Goal: Find specific page/section: Find specific page/section

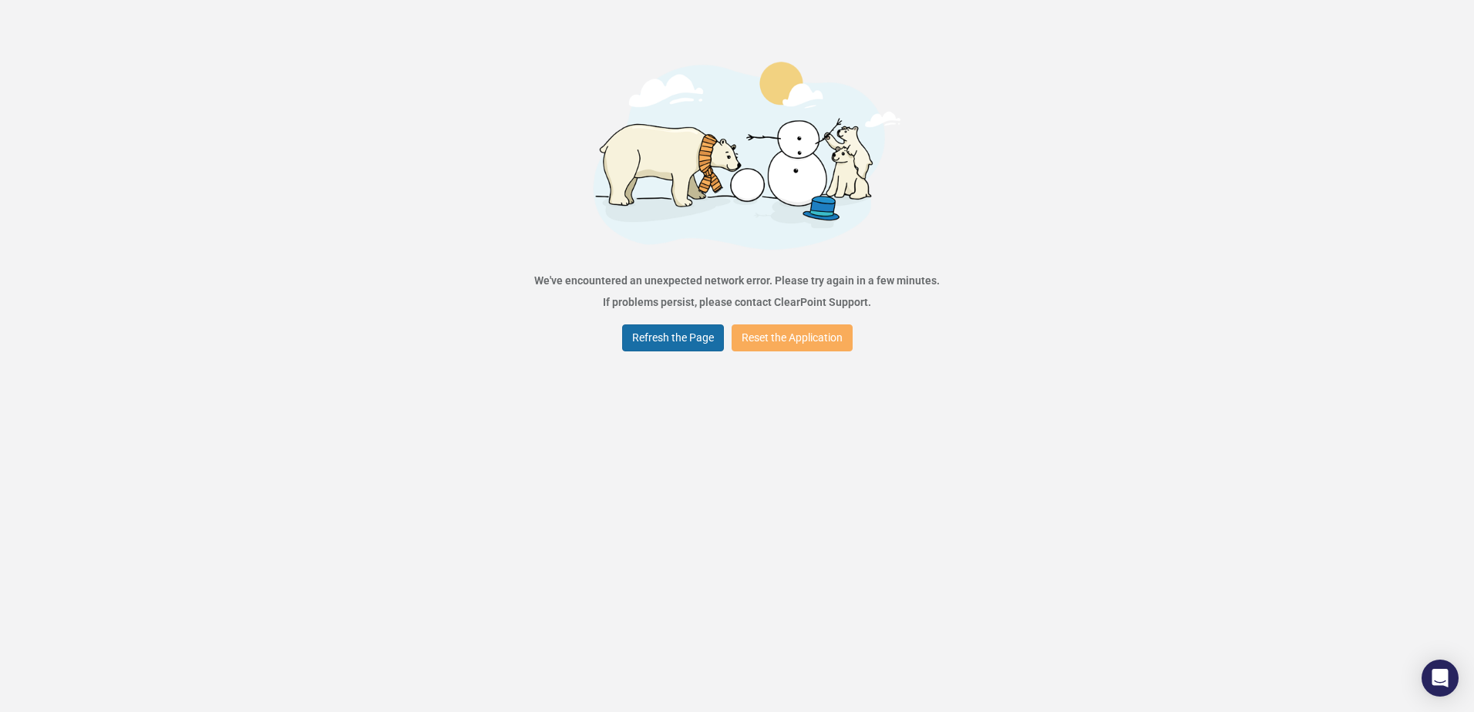
click at [677, 343] on button "Refresh the Page" at bounding box center [673, 337] width 102 height 27
click at [674, 341] on button "Refresh the Page" at bounding box center [673, 337] width 102 height 27
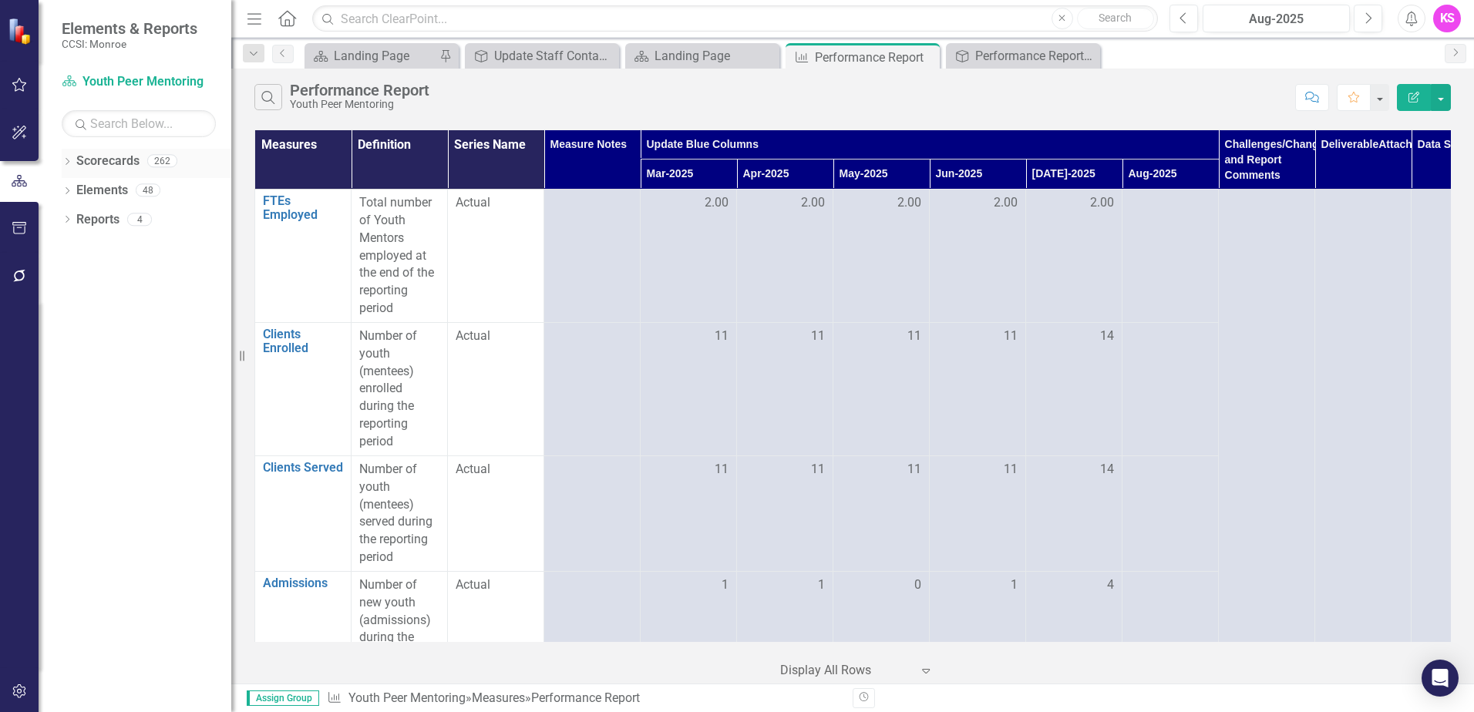
click at [70, 163] on icon "Dropdown" at bounding box center [67, 163] width 11 height 8
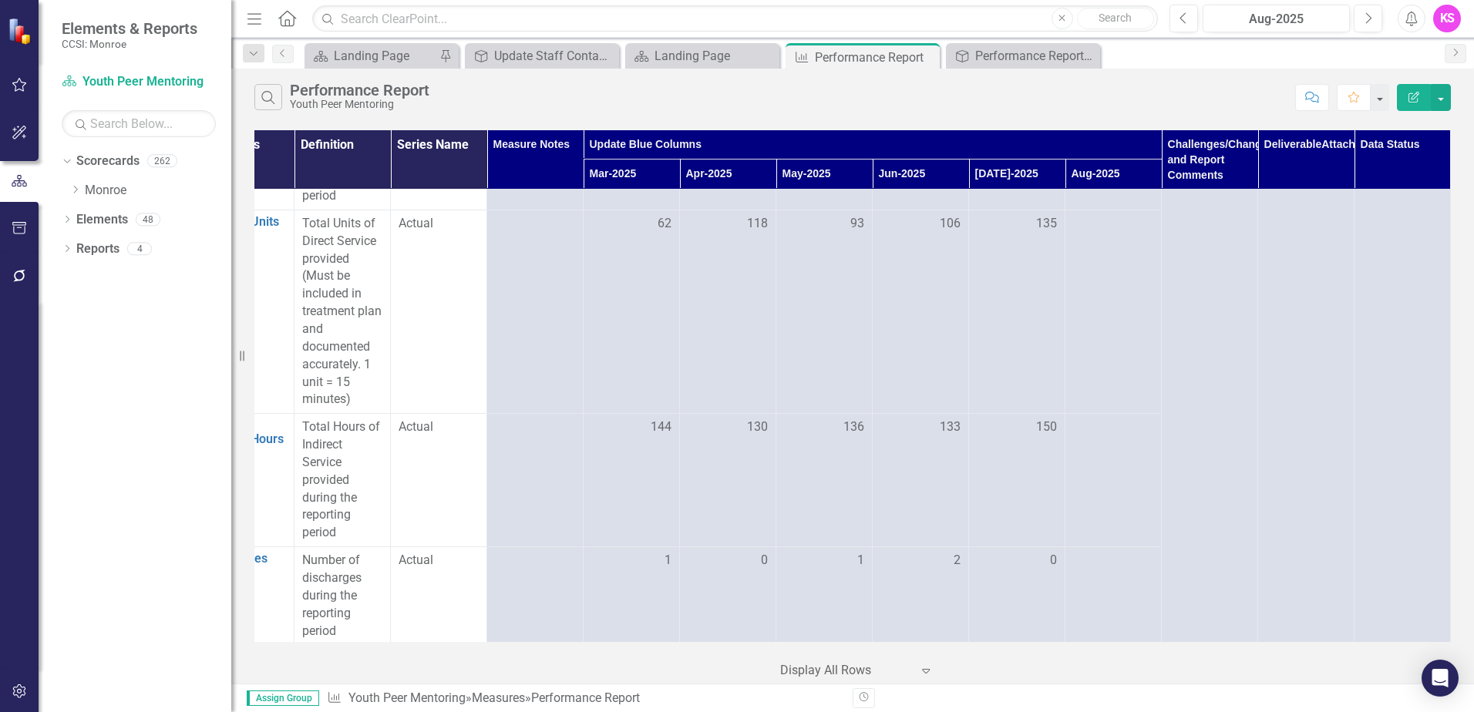
scroll to position [0, 69]
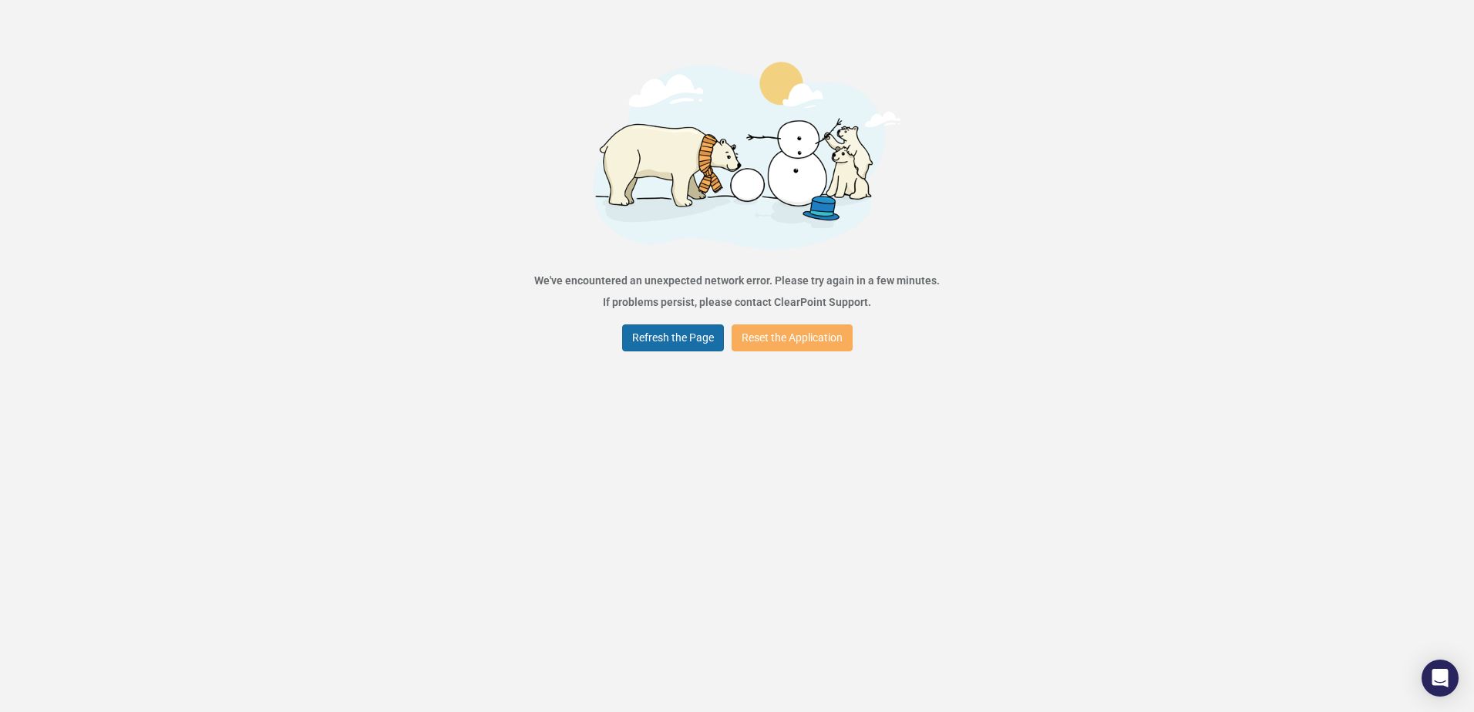
click at [695, 332] on button "Refresh the Page" at bounding box center [673, 337] width 102 height 27
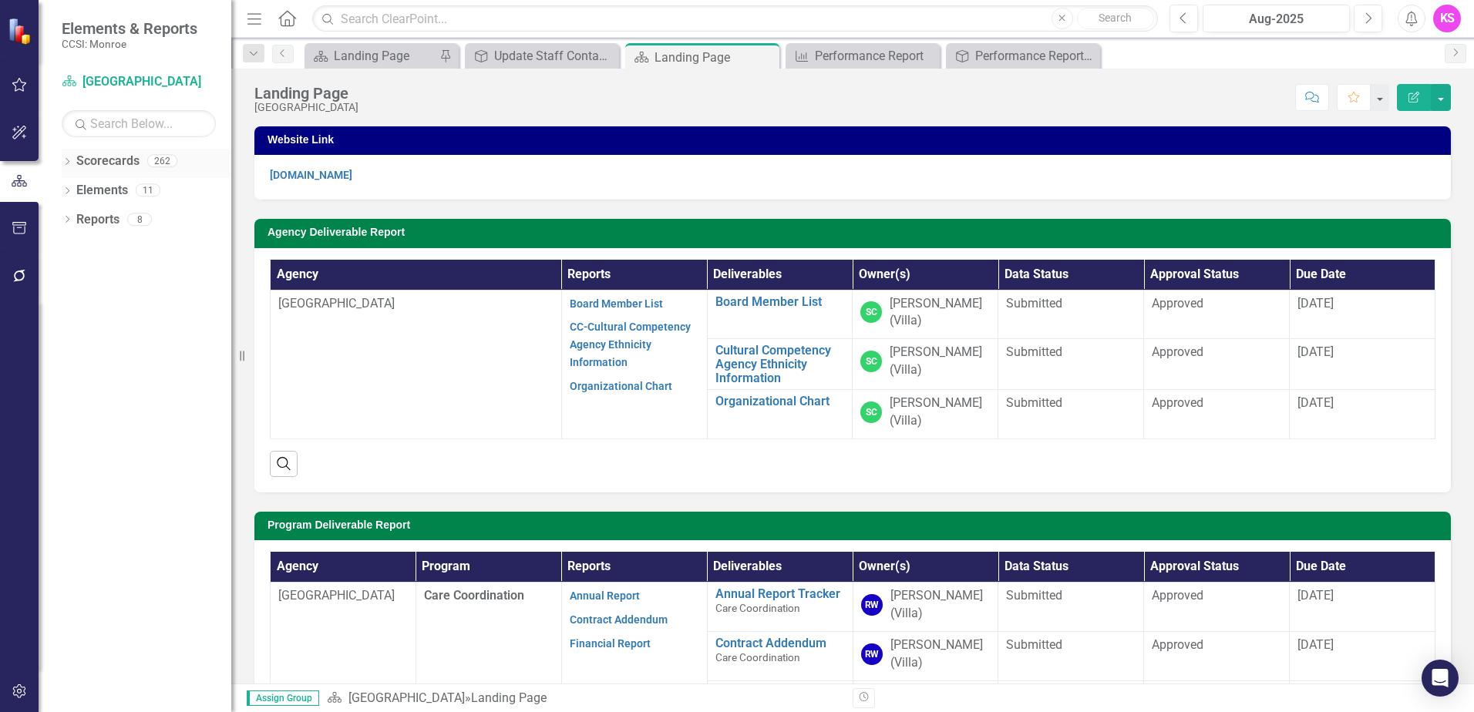
click at [69, 161] on icon at bounding box center [68, 161] width 4 height 7
click at [74, 190] on icon "Dropdown" at bounding box center [75, 189] width 12 height 9
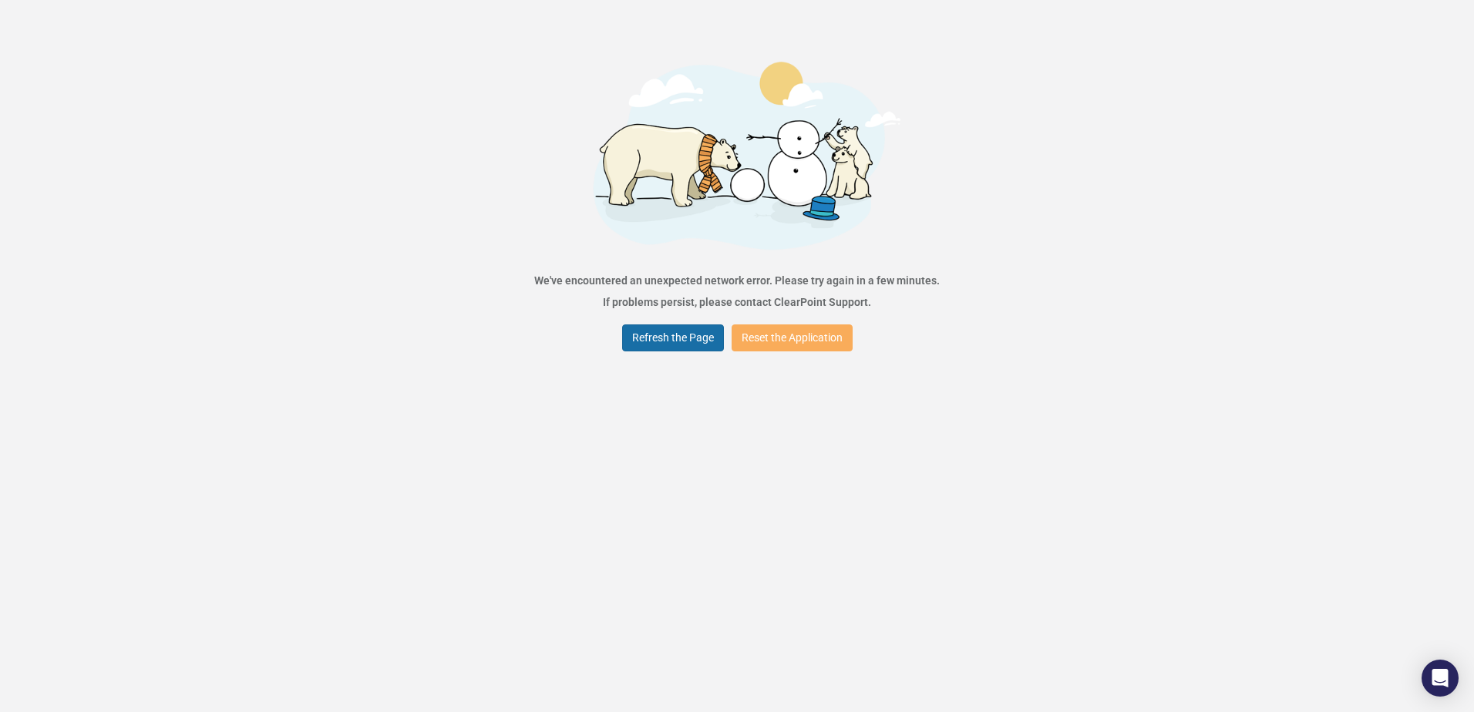
click at [670, 339] on button "Refresh the Page" at bounding box center [673, 337] width 102 height 27
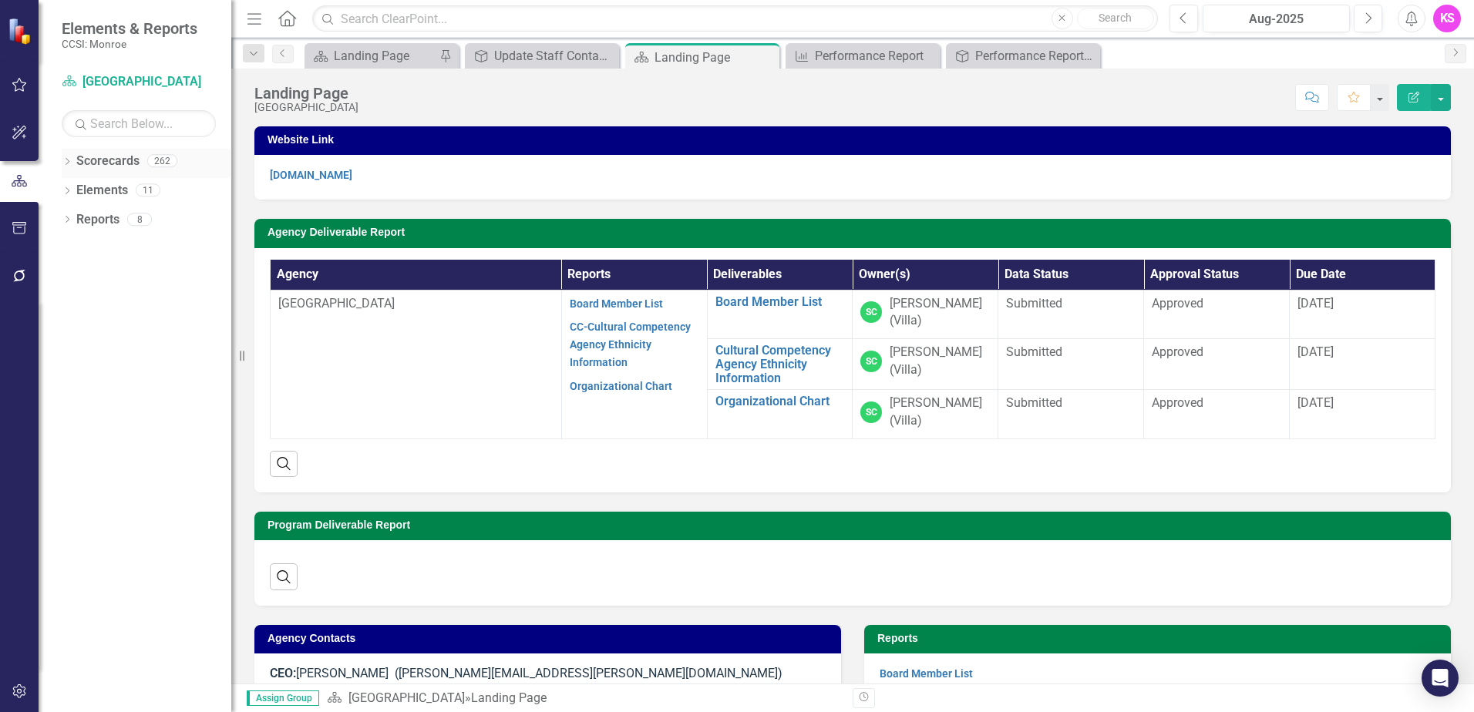
click at [68, 162] on icon "Dropdown" at bounding box center [67, 163] width 11 height 8
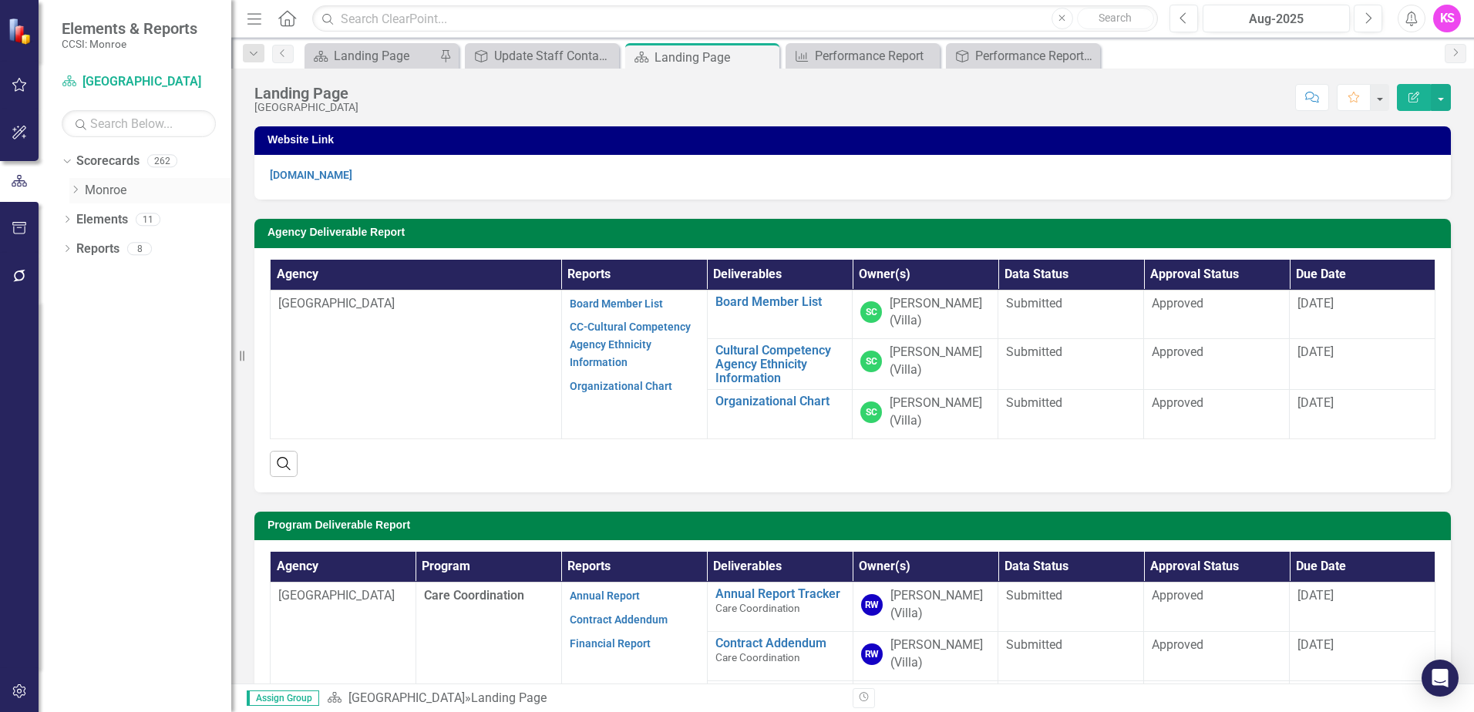
click at [73, 187] on icon "Dropdown" at bounding box center [75, 189] width 12 height 9
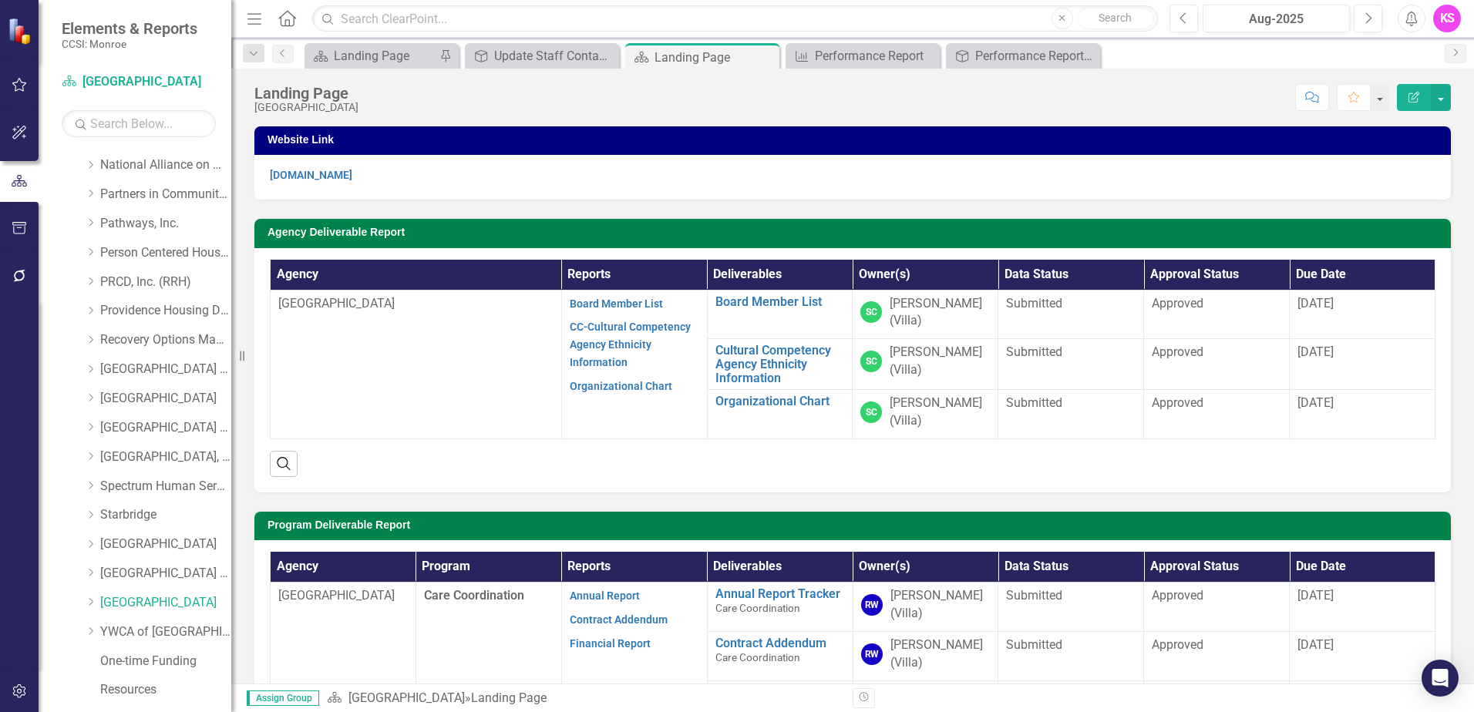
scroll to position [778, 0]
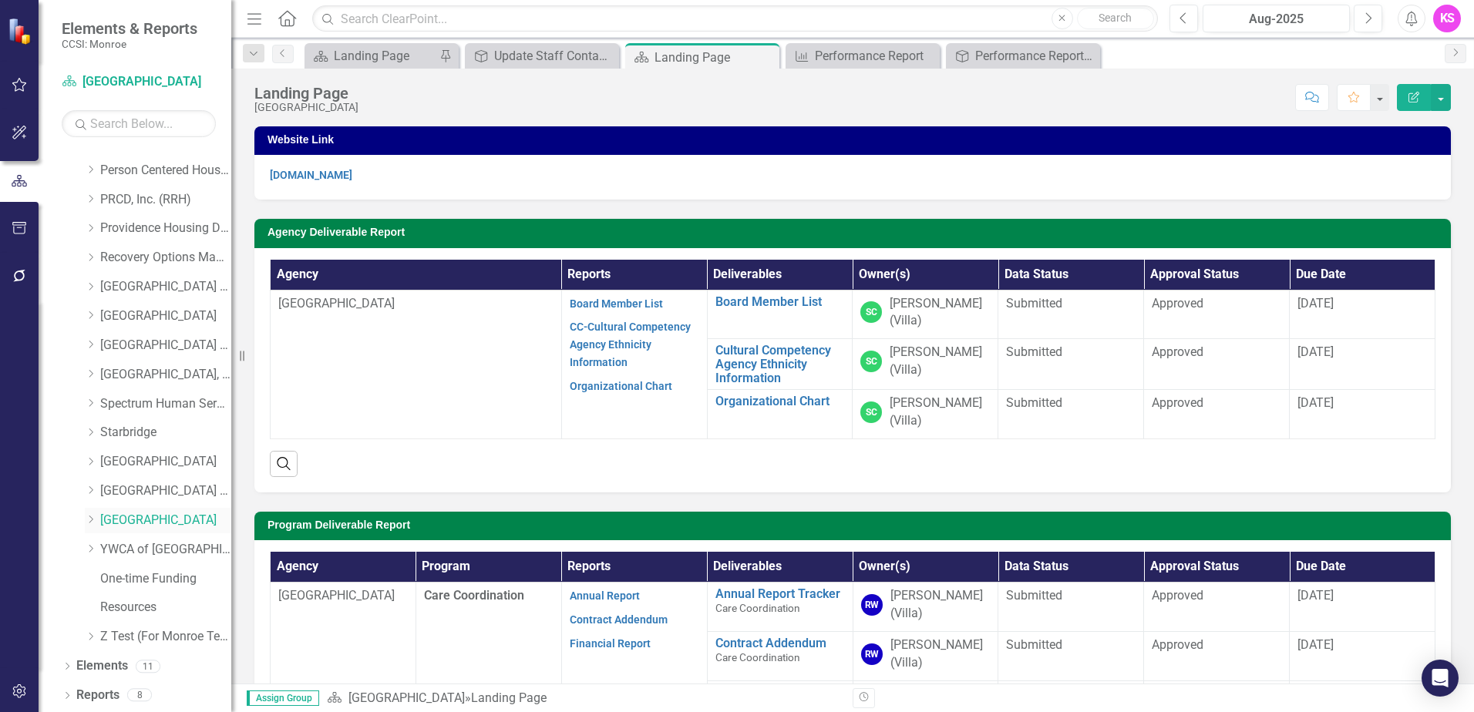
click at [92, 519] on icon at bounding box center [91, 520] width 4 height 8
click at [136, 517] on link "[GEOGRAPHIC_DATA]" at bounding box center [165, 521] width 131 height 18
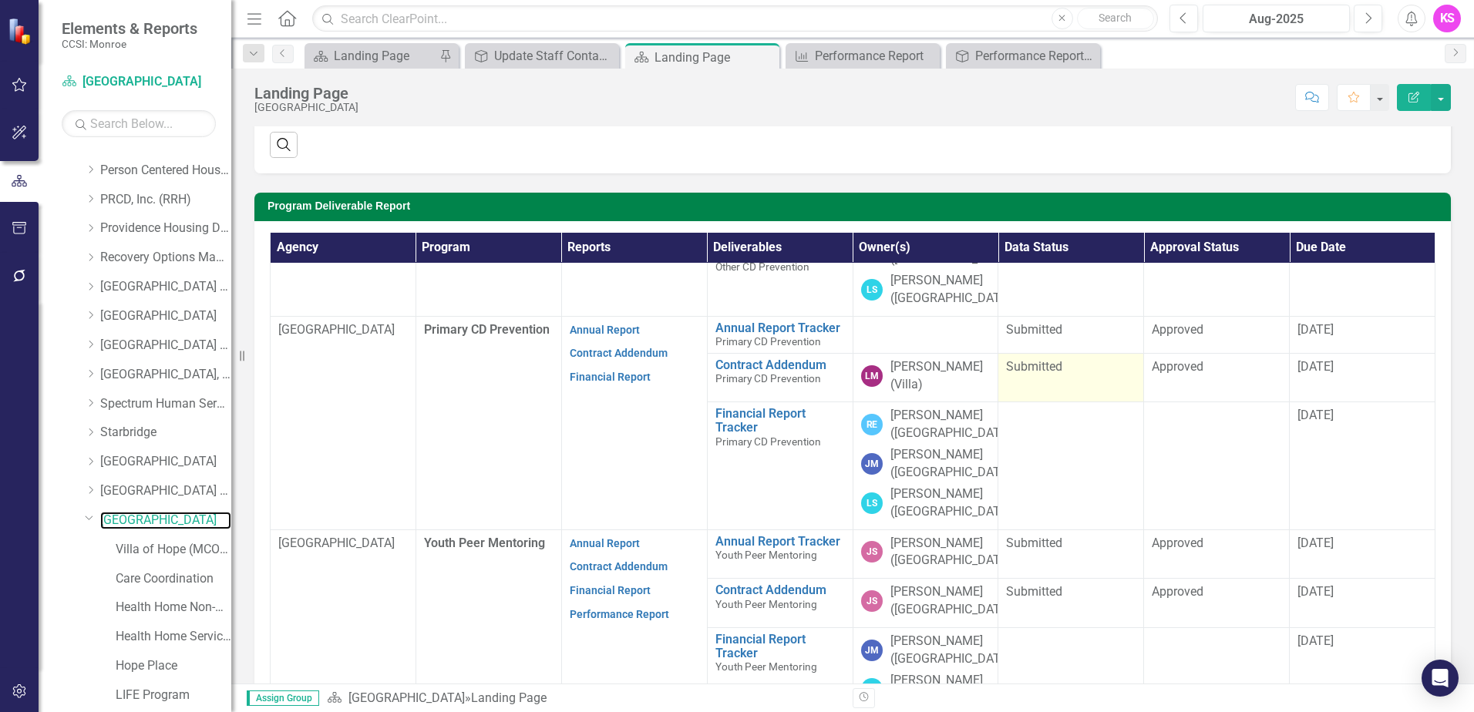
scroll to position [385, 0]
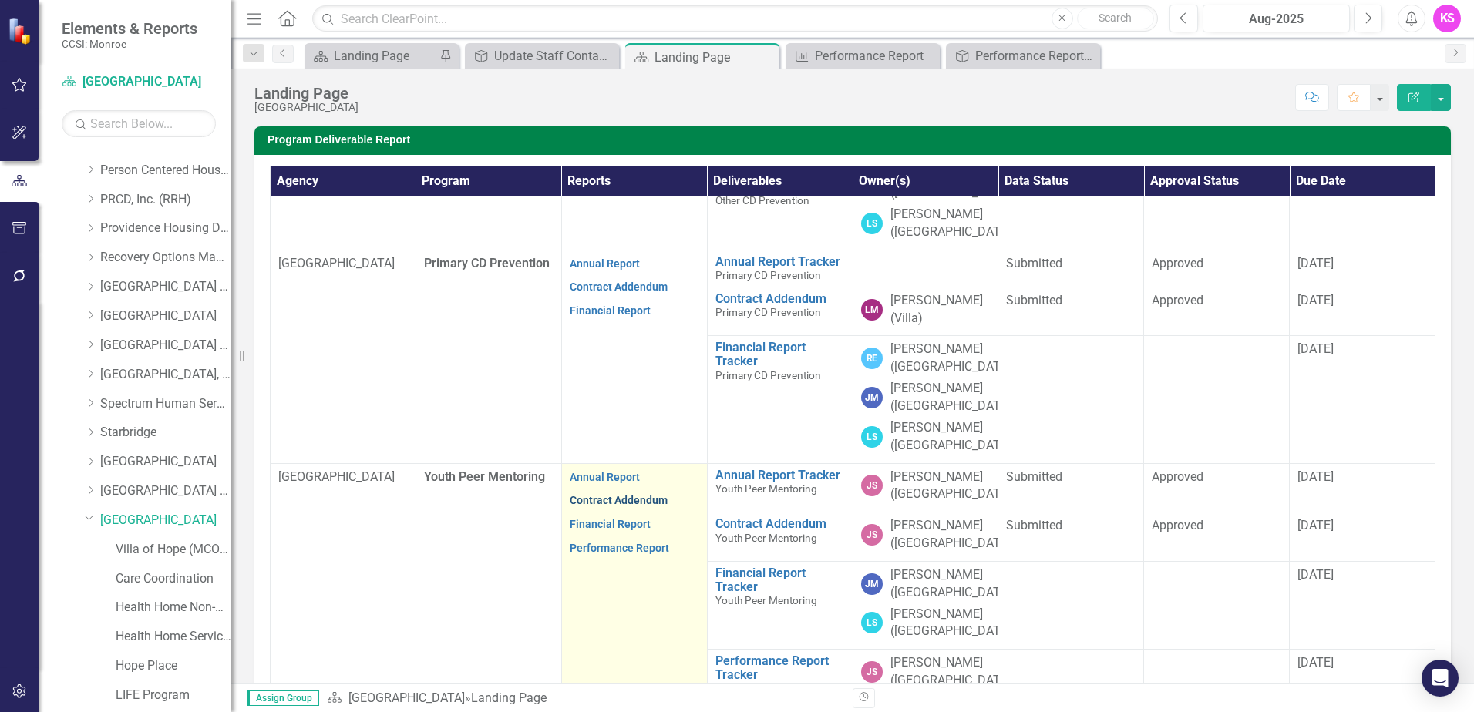
click at [615, 494] on link "Contract Addendum" at bounding box center [619, 500] width 98 height 12
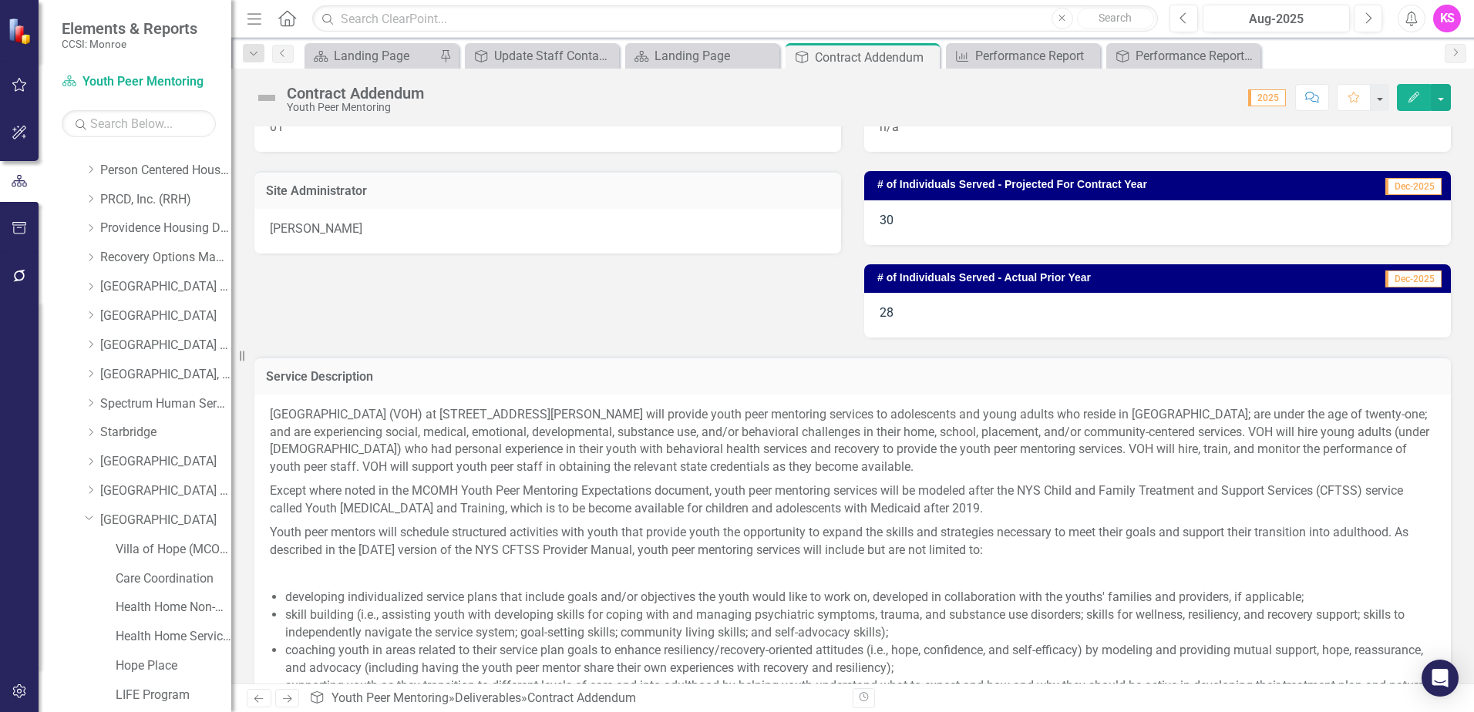
scroll to position [385, 0]
